Goal: Complete application form

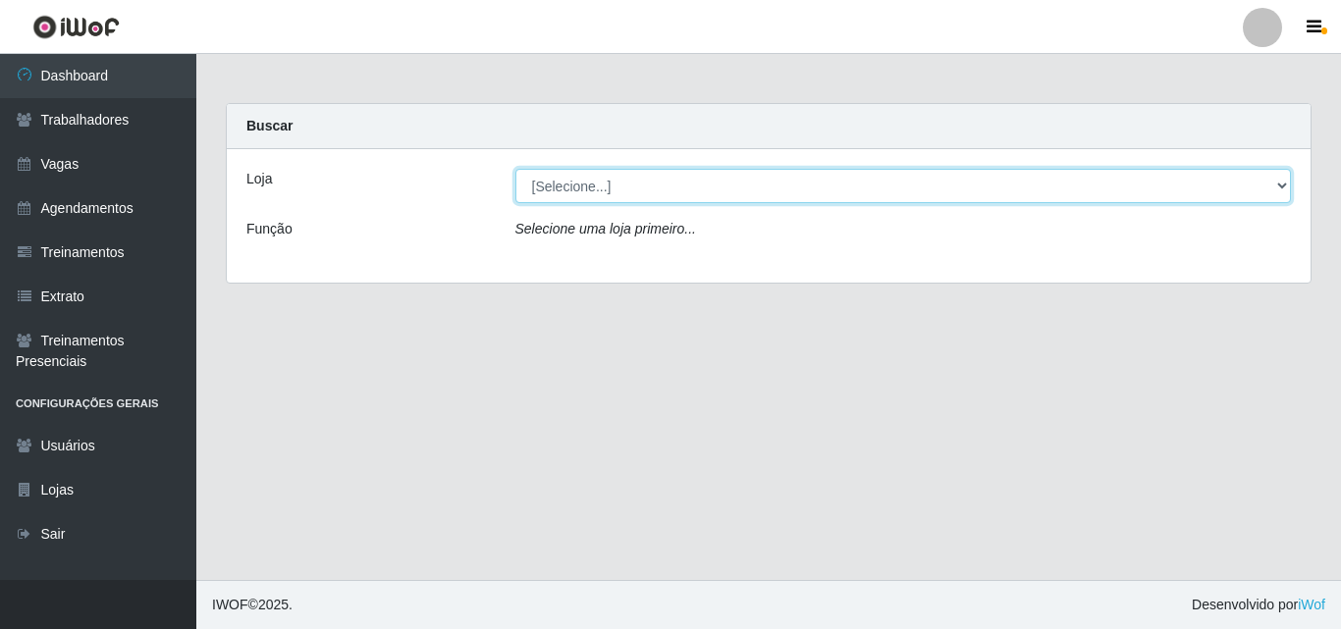
click at [1280, 185] on select "[Selecione...] Bemais Supermercados - B5 Anatólia" at bounding box center [903, 186] width 777 height 34
select select "405"
click at [515, 169] on select "[Selecione...] Bemais Supermercados - B5 Anatólia" at bounding box center [903, 186] width 777 height 34
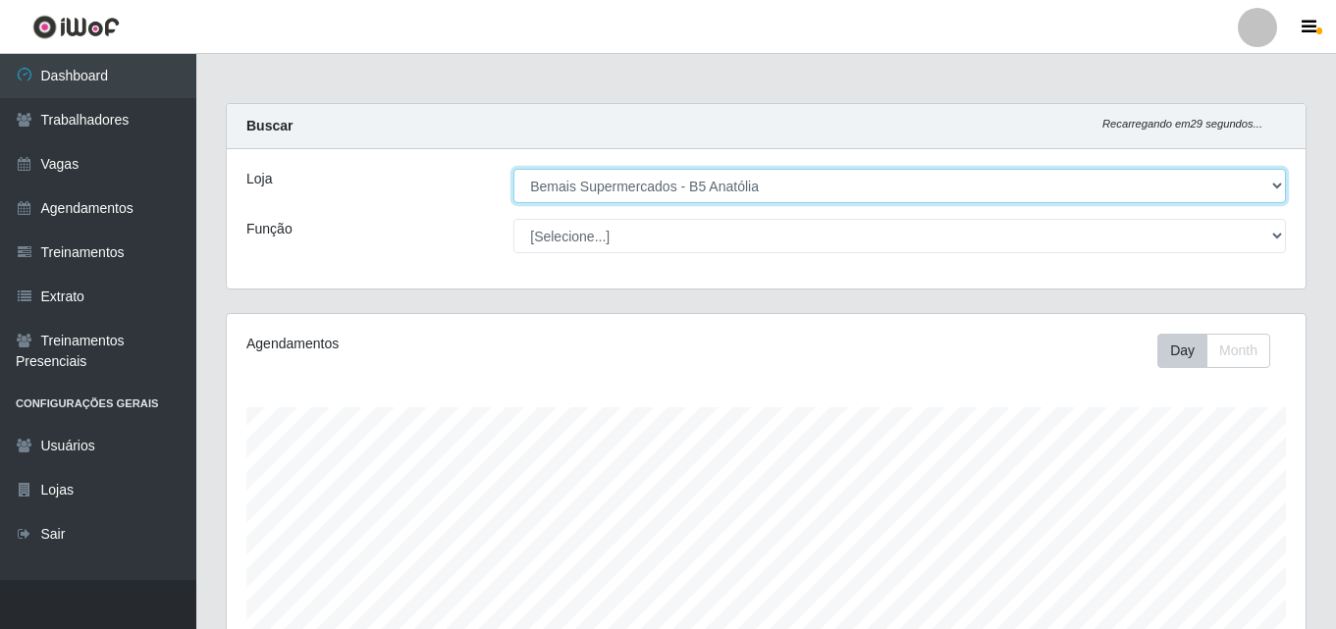
scroll to position [407, 1079]
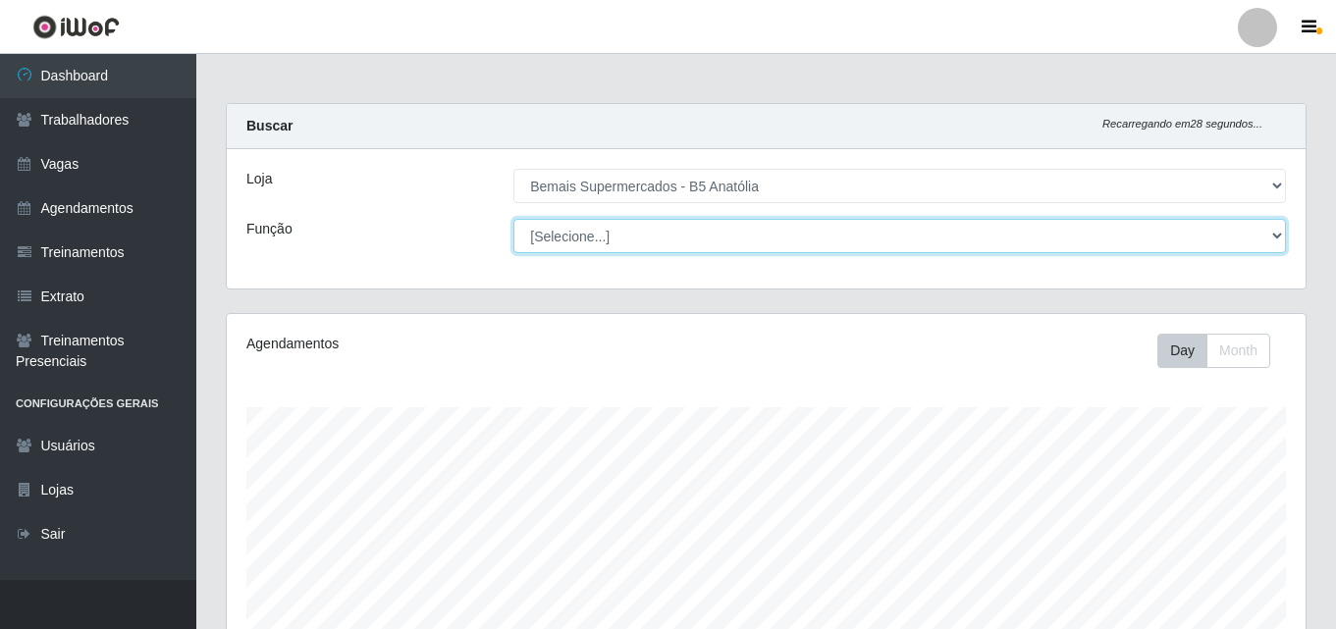
click at [1275, 235] on select "[Selecione...] ASG ASG + ASG ++ Auxiliar de Estacionamento Auxiliar de Estacion…" at bounding box center [899, 236] width 773 height 34
click at [513, 219] on select "[Selecione...] ASG ASG + ASG ++ Auxiliar de Estacionamento Auxiliar de Estacion…" at bounding box center [899, 236] width 773 height 34
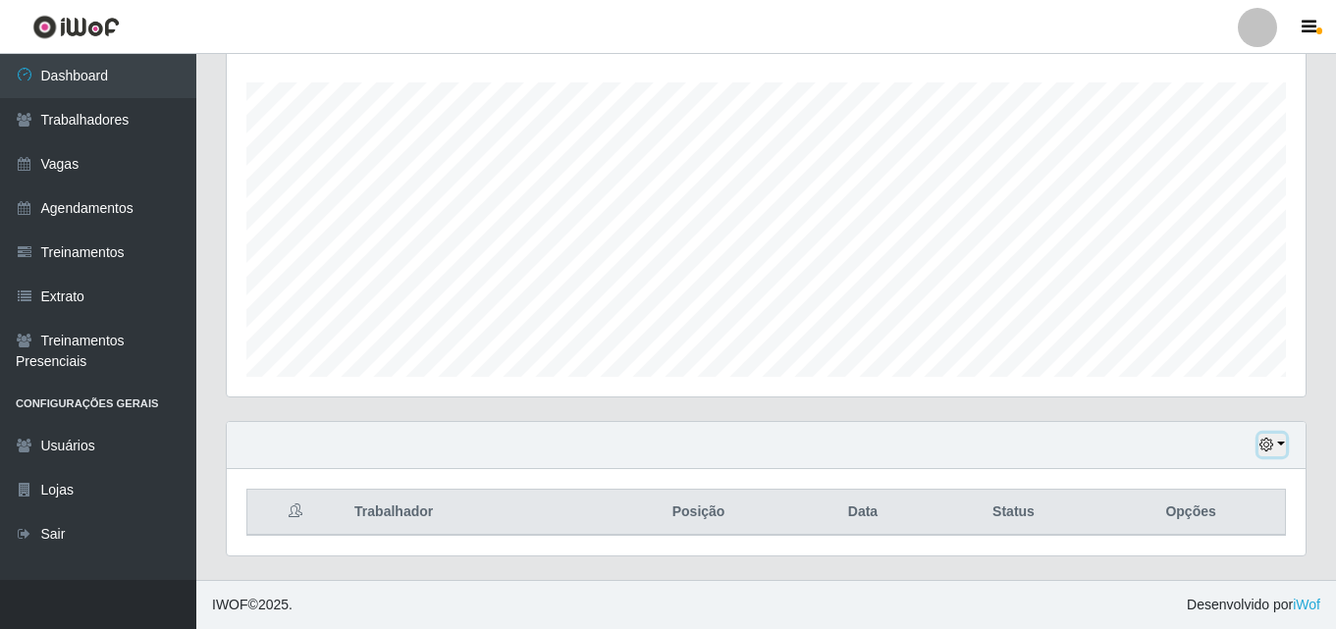
click at [1274, 443] on button "button" at bounding box center [1272, 445] width 27 height 23
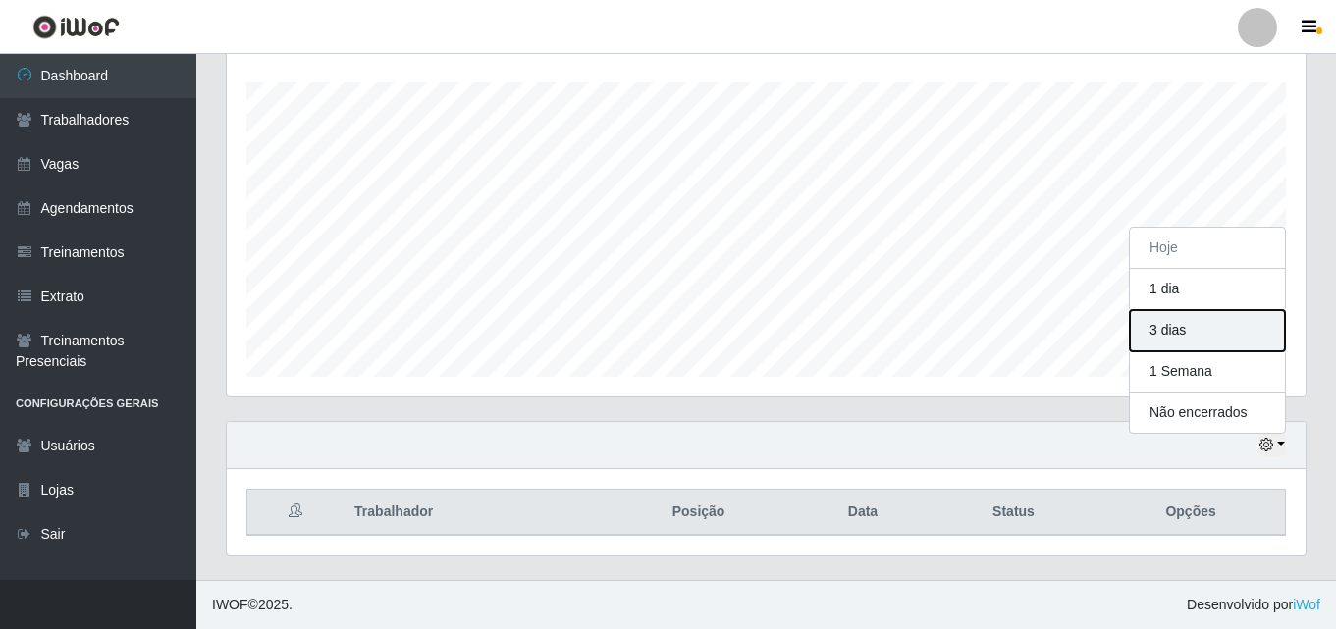
click at [1171, 329] on button "3 dias" at bounding box center [1207, 330] width 155 height 41
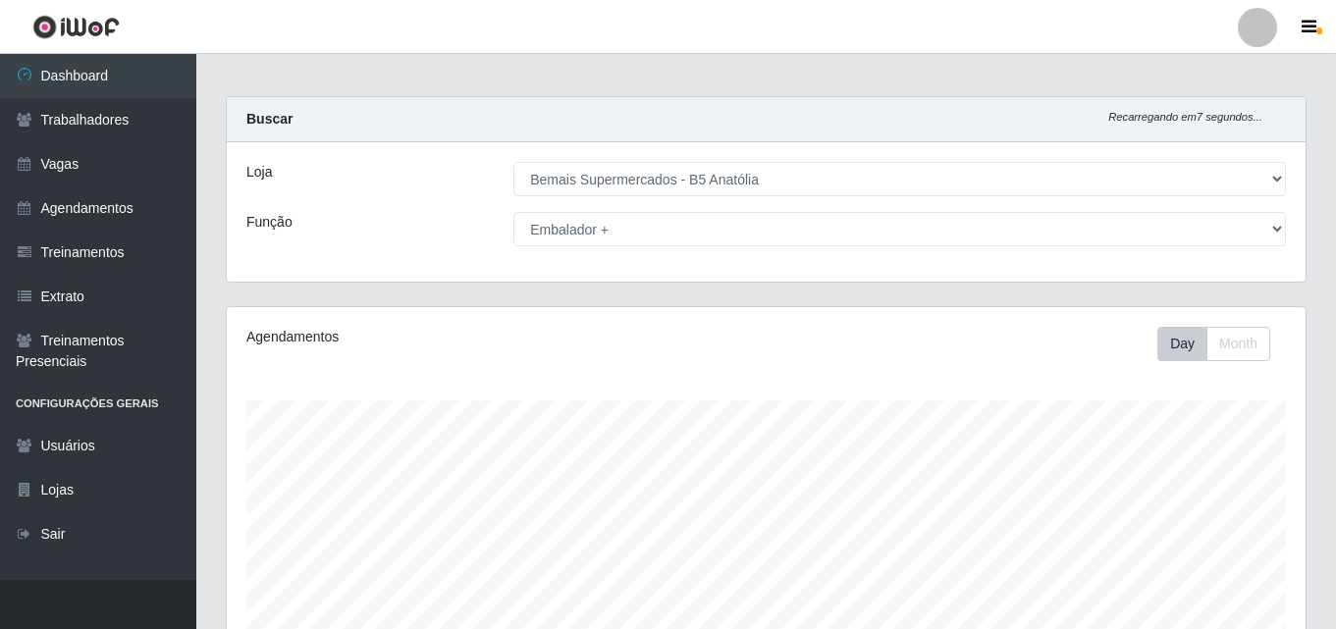
scroll to position [0, 0]
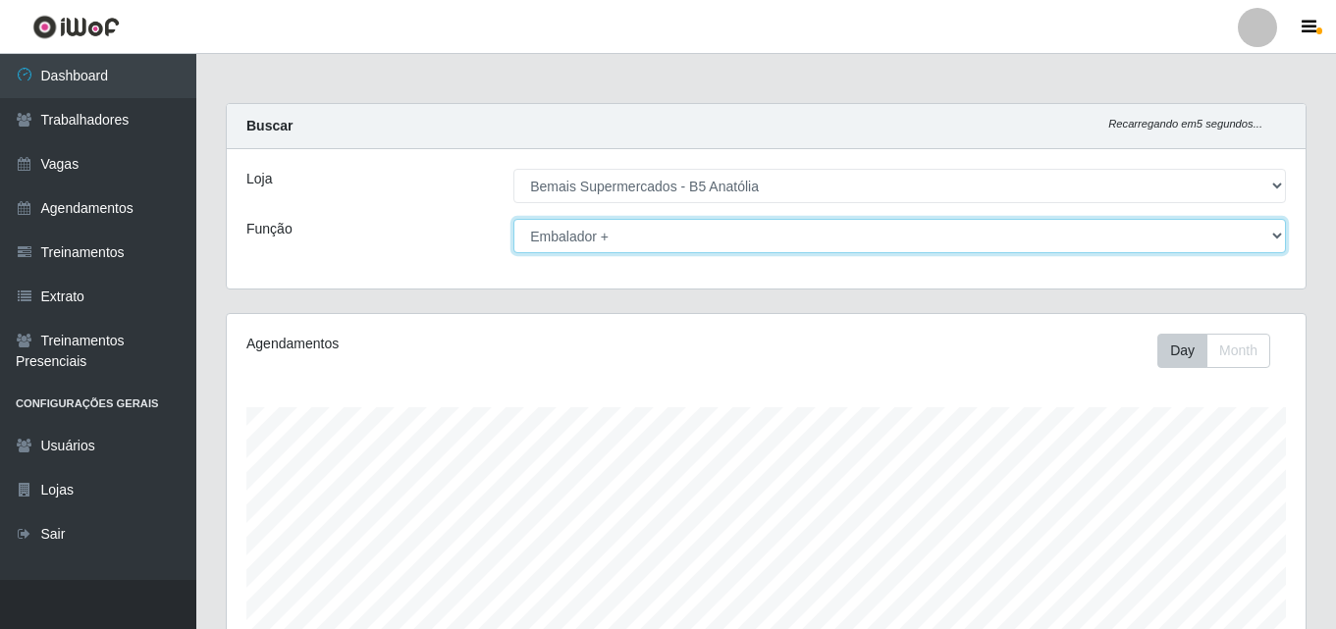
click at [1276, 236] on select "[Selecione...] ASG ASG + ASG ++ Auxiliar de Estacionamento Auxiliar de Estacion…" at bounding box center [899, 236] width 773 height 34
click at [513, 219] on select "[Selecione...] ASG ASG + ASG ++ Auxiliar de Estacionamento Auxiliar de Estacion…" at bounding box center [899, 236] width 773 height 34
drag, startPoint x: 1278, startPoint y: 238, endPoint x: 1247, endPoint y: 246, distance: 32.6
click at [1277, 237] on select "[Selecione...] ASG ASG + ASG ++ Auxiliar de Estacionamento Auxiliar de Estacion…" at bounding box center [899, 236] width 773 height 34
select select "72"
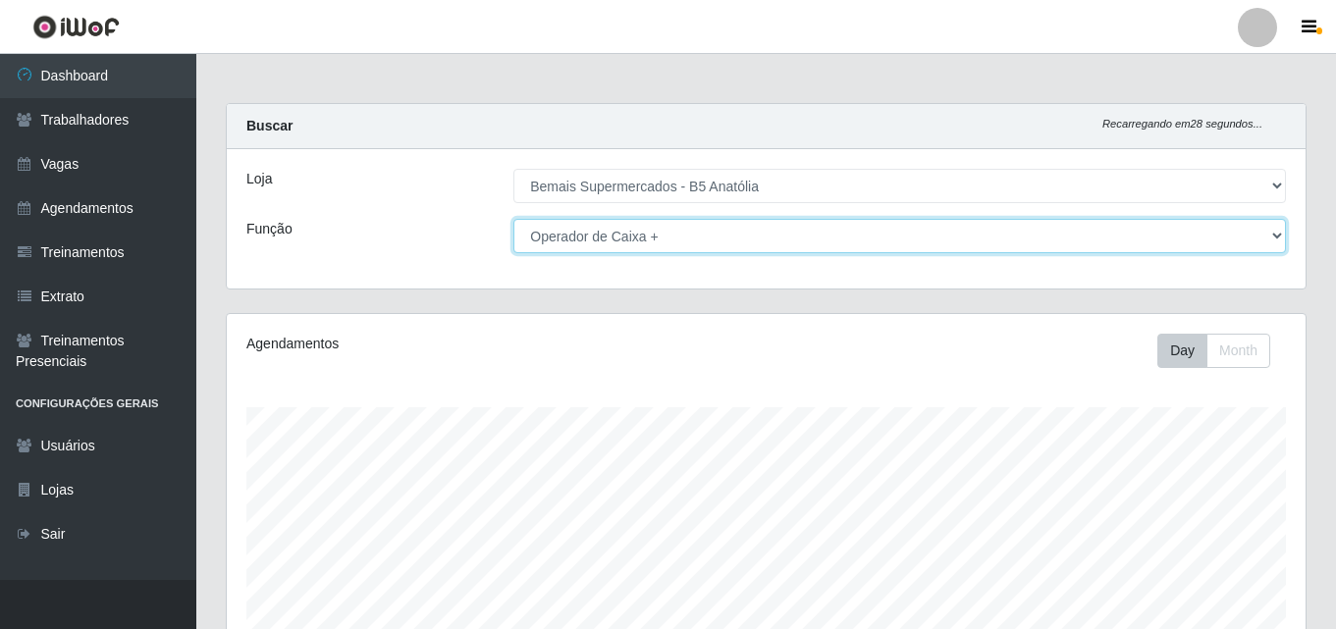
click at [513, 219] on select "[Selecione...] ASG ASG + ASG ++ Auxiliar de Estacionamento Auxiliar de Estacion…" at bounding box center [899, 236] width 773 height 34
